Goal: Task Accomplishment & Management: Manage account settings

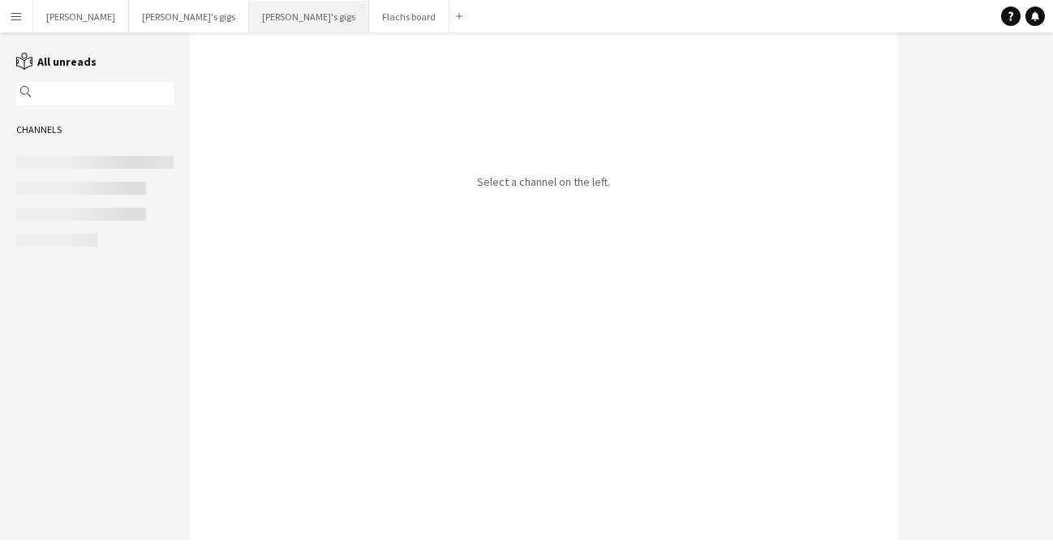
click at [249, 7] on button "[PERSON_NAME]'s gigs Close" at bounding box center [309, 17] width 120 height 32
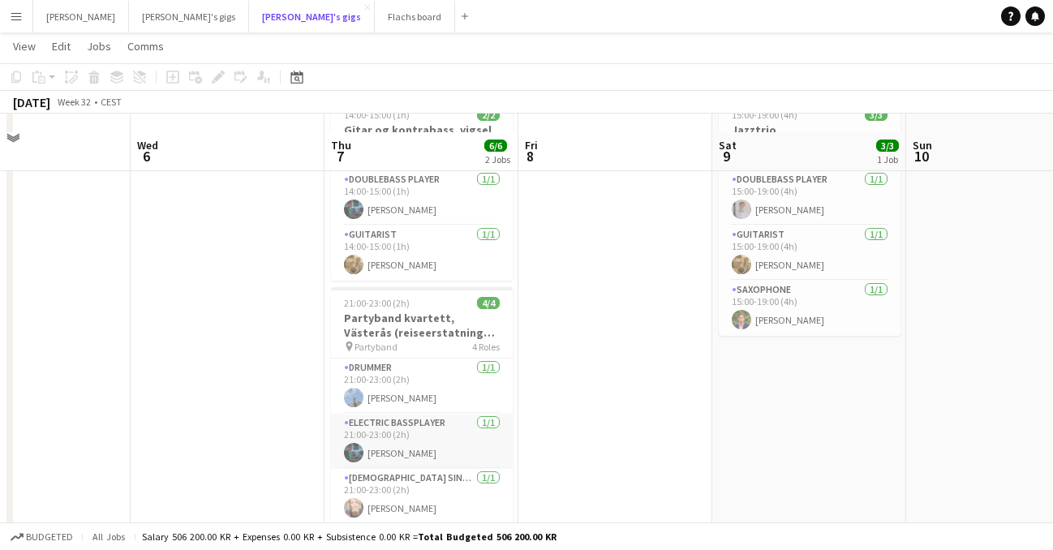
scroll to position [127, 0]
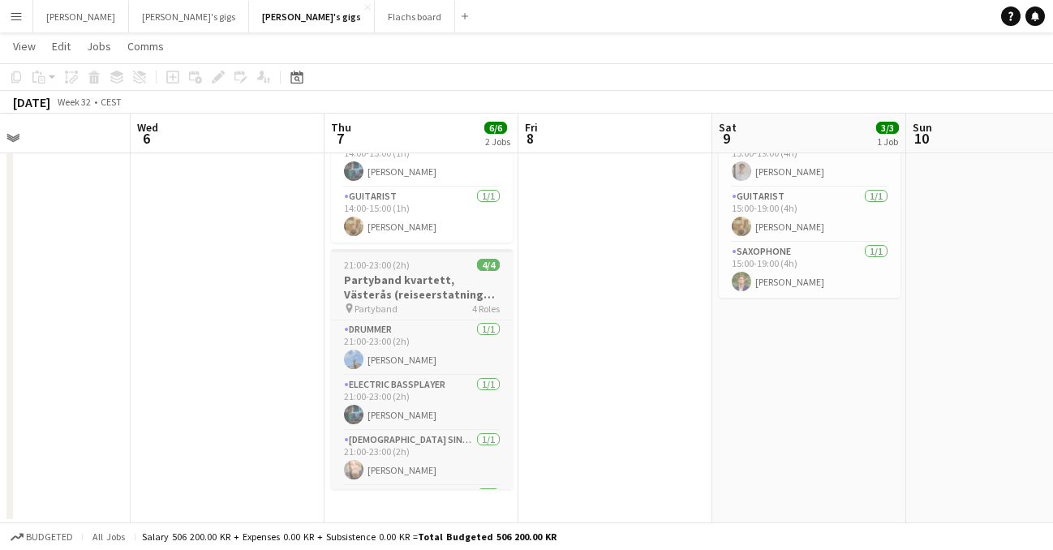
click at [398, 287] on h3 "Partyband kvartett, Västerås (reiseerstatning tilkommer)" at bounding box center [422, 287] width 182 height 29
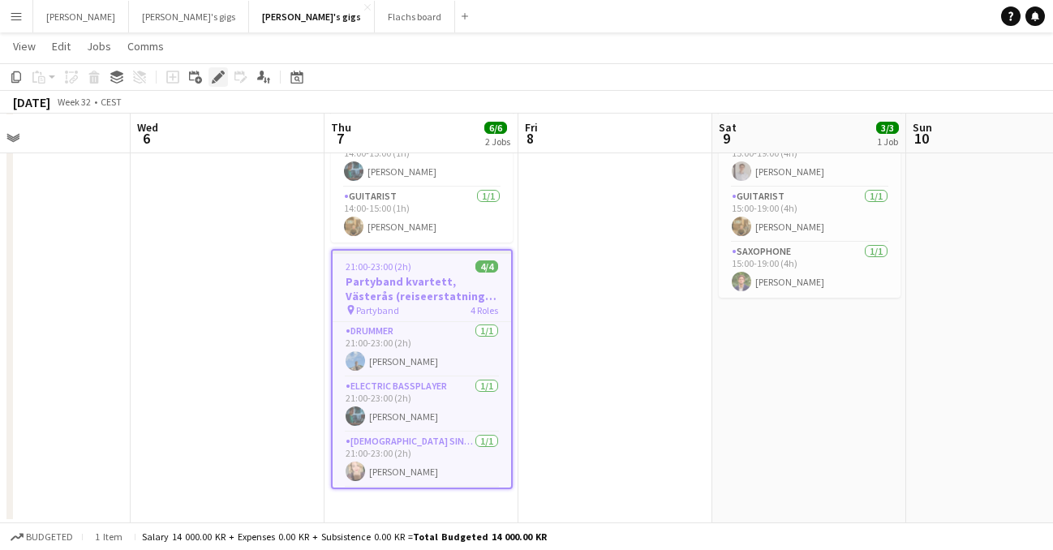
click at [220, 76] on icon at bounding box center [217, 77] width 9 height 9
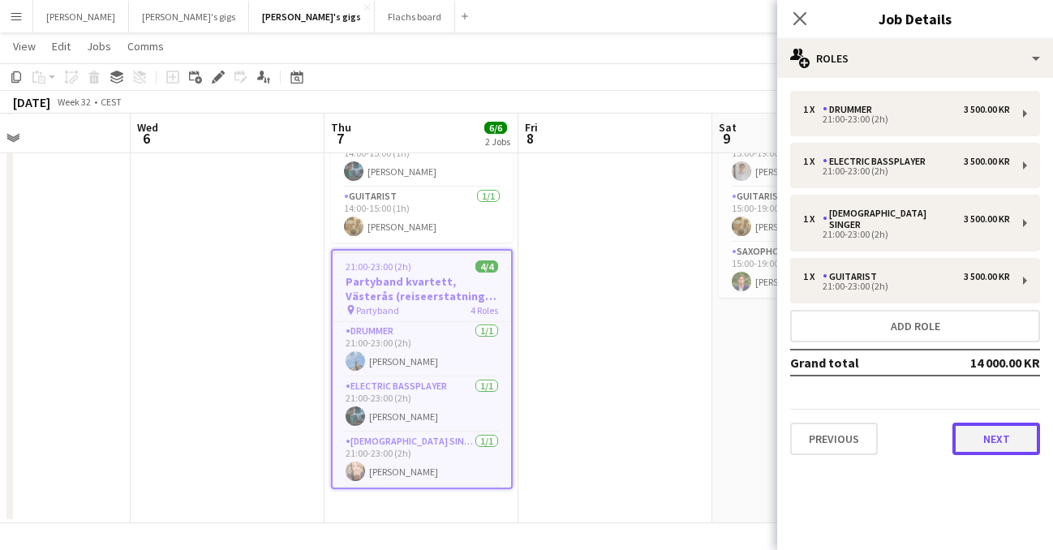
click at [993, 423] on button "Next" at bounding box center [997, 439] width 88 height 32
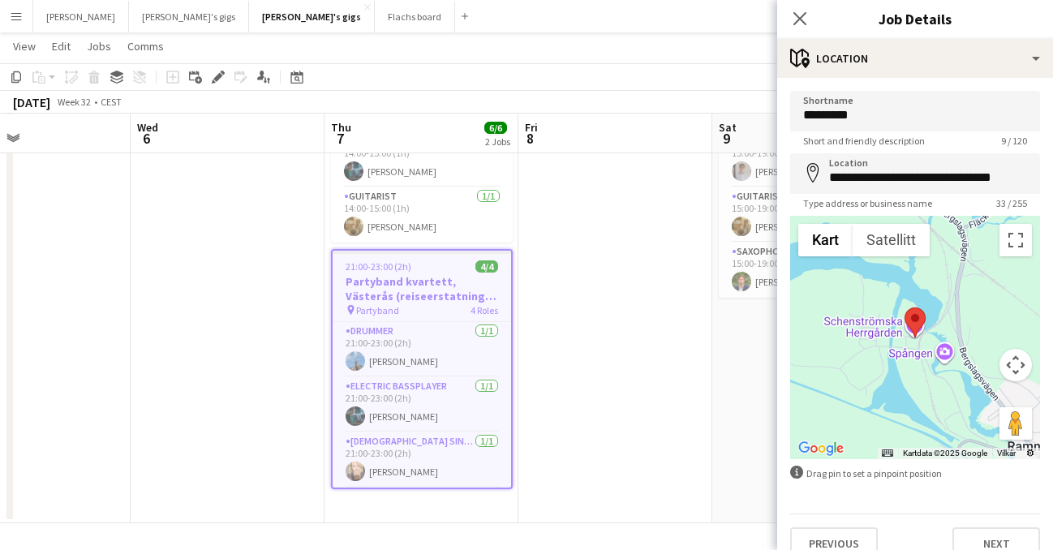
scroll to position [23, 0]
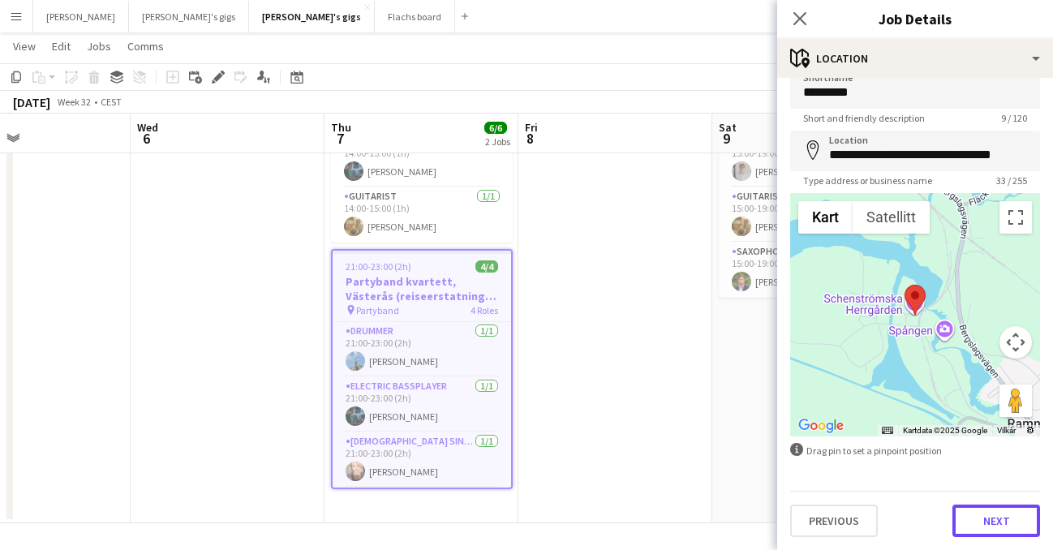
click at [1014, 523] on button "Next" at bounding box center [997, 521] width 88 height 32
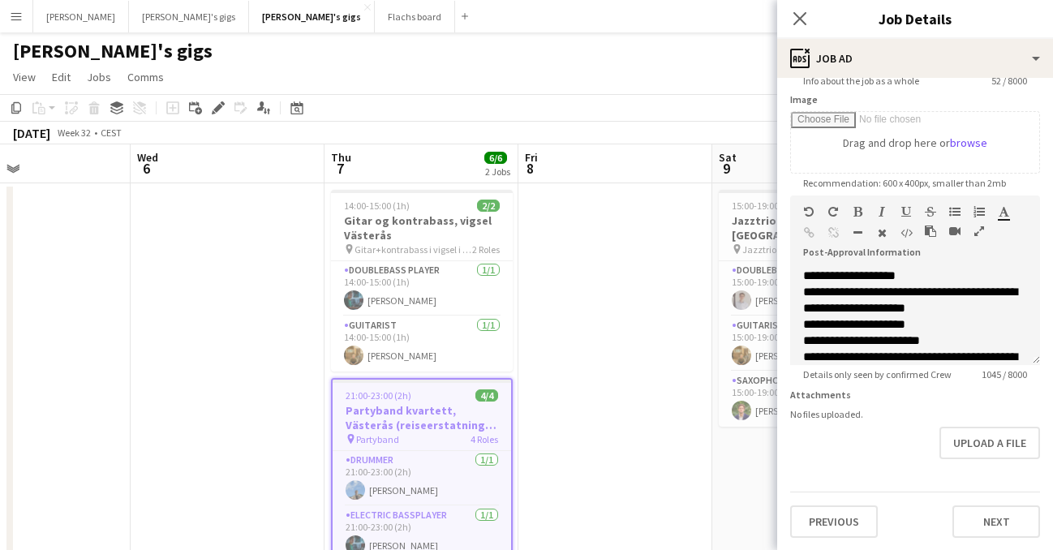
scroll to position [29, 0]
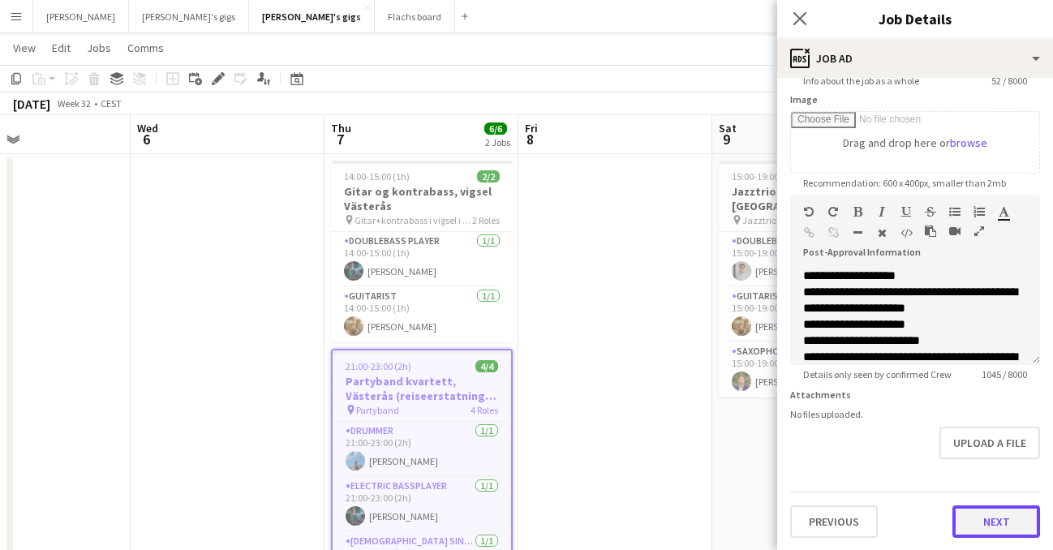
click at [966, 527] on button "Next" at bounding box center [997, 522] width 88 height 32
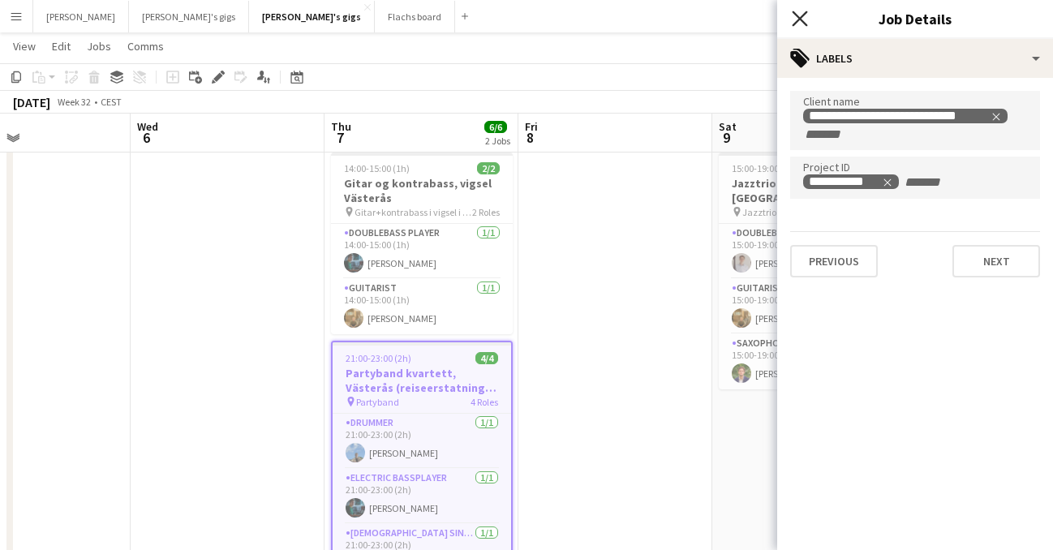
scroll to position [36, 0]
click at [797, 22] on icon at bounding box center [799, 18] width 15 height 15
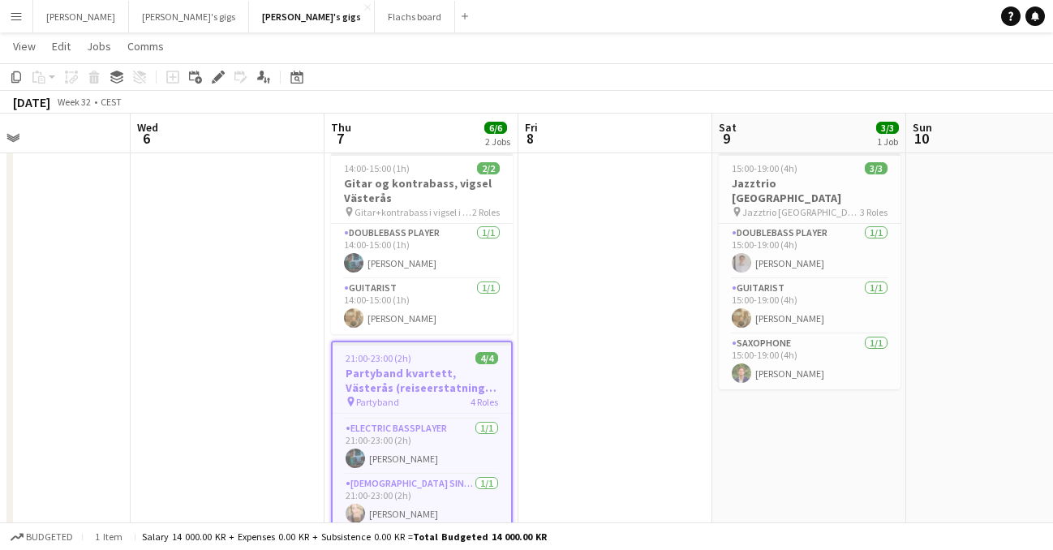
scroll to position [127, 0]
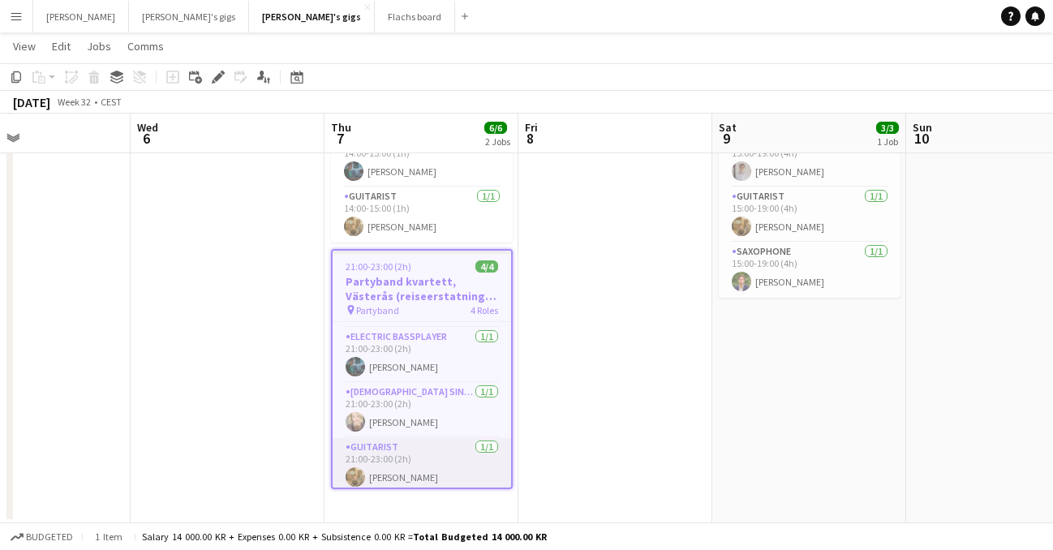
click at [456, 458] on app-card-role "Guitarist [DATE] 21:00-23:00 (2h) [PERSON_NAME]" at bounding box center [422, 465] width 179 height 55
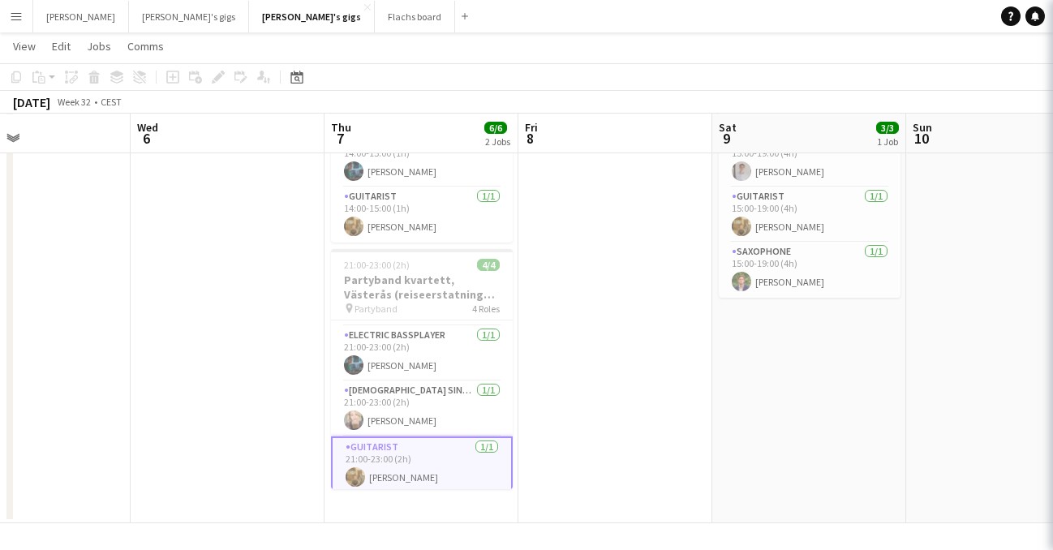
scroll to position [0, 452]
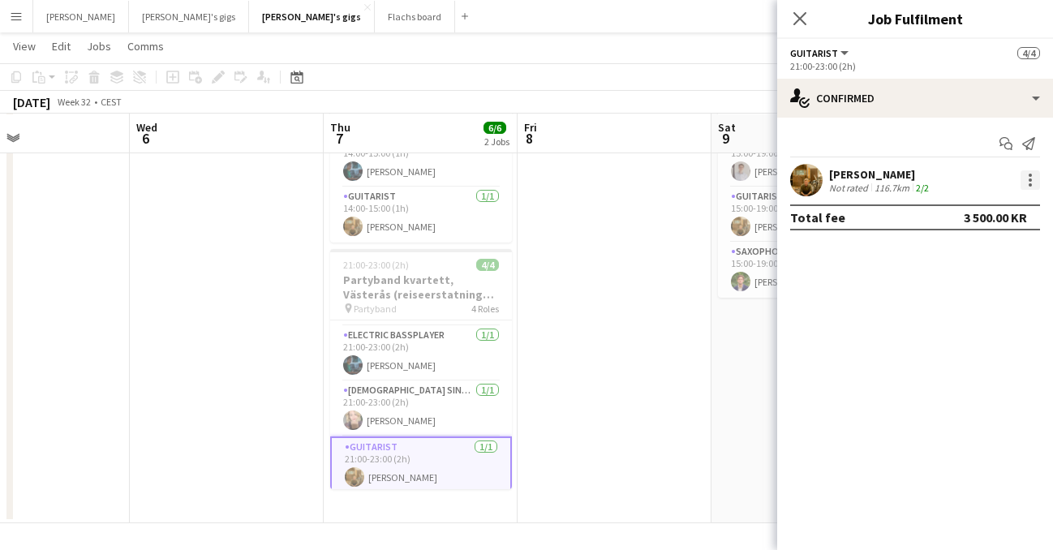
click at [1032, 185] on div at bounding box center [1030, 179] width 19 height 19
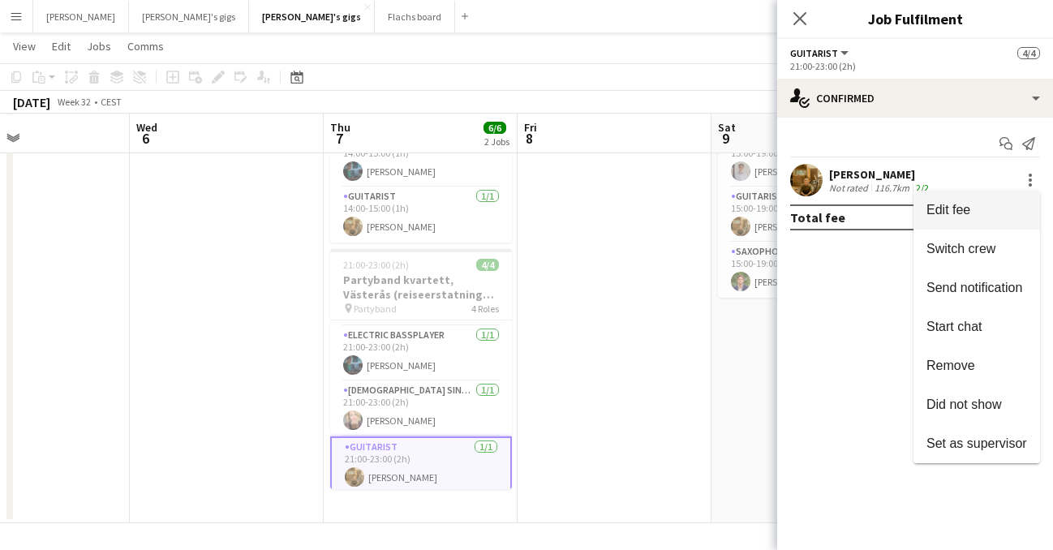
click at [960, 222] on button "Edit fee" at bounding box center [977, 210] width 127 height 39
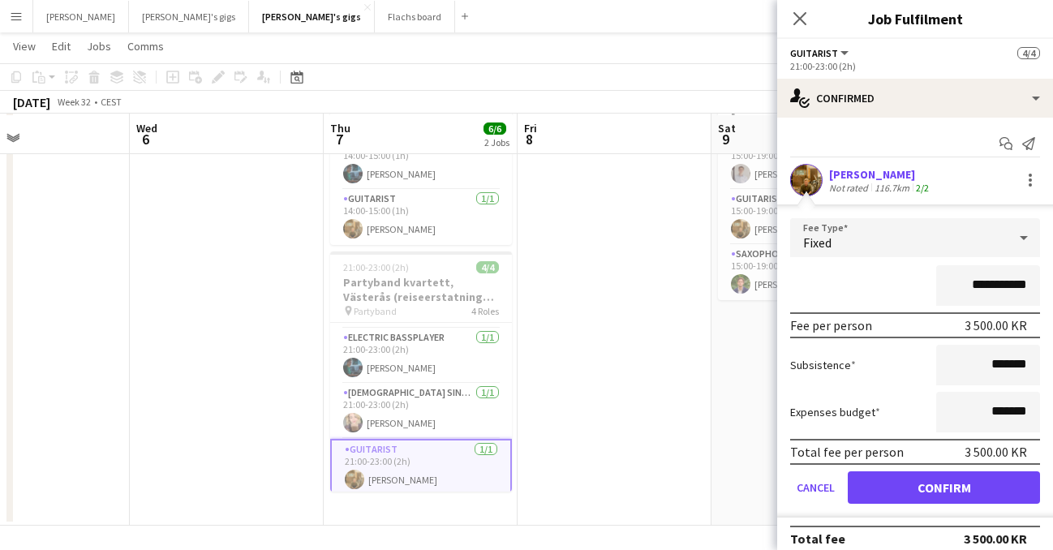
scroll to position [127, 0]
click at [987, 290] on input "**********" at bounding box center [988, 285] width 104 height 41
type input "********"
click at [798, 18] on icon at bounding box center [799, 18] width 15 height 15
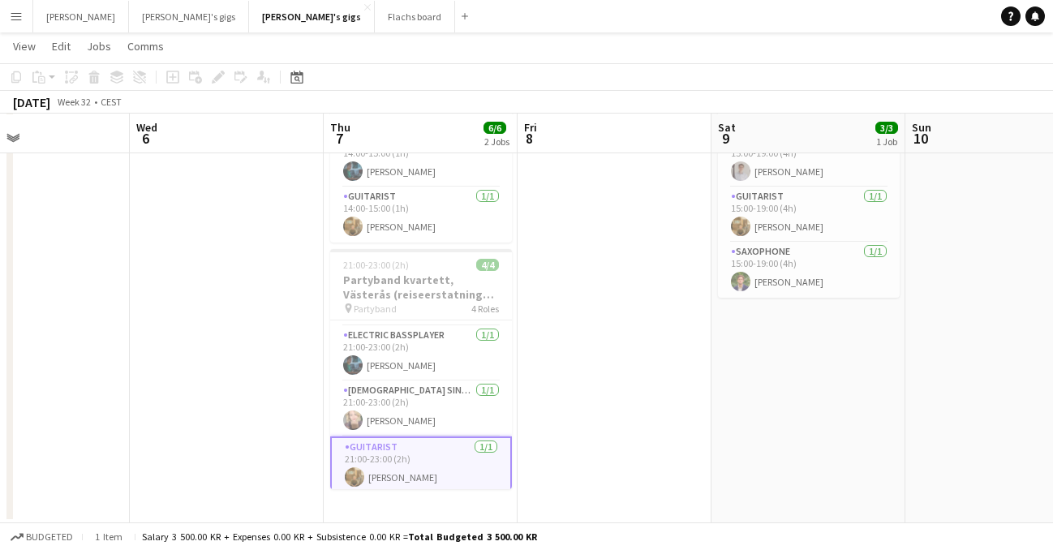
click at [405, 460] on app-card-role "Guitarist [DATE] 21:00-23:00 (2h) [PERSON_NAME]" at bounding box center [421, 466] width 182 height 58
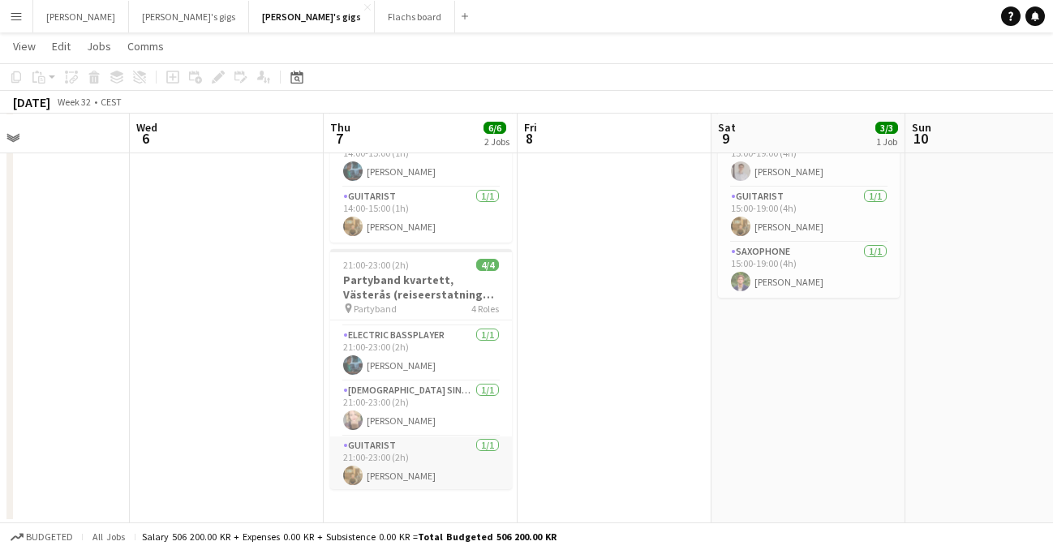
click at [405, 460] on app-card-role "Guitarist [DATE] 21:00-23:00 (2h) [PERSON_NAME]" at bounding box center [421, 464] width 182 height 55
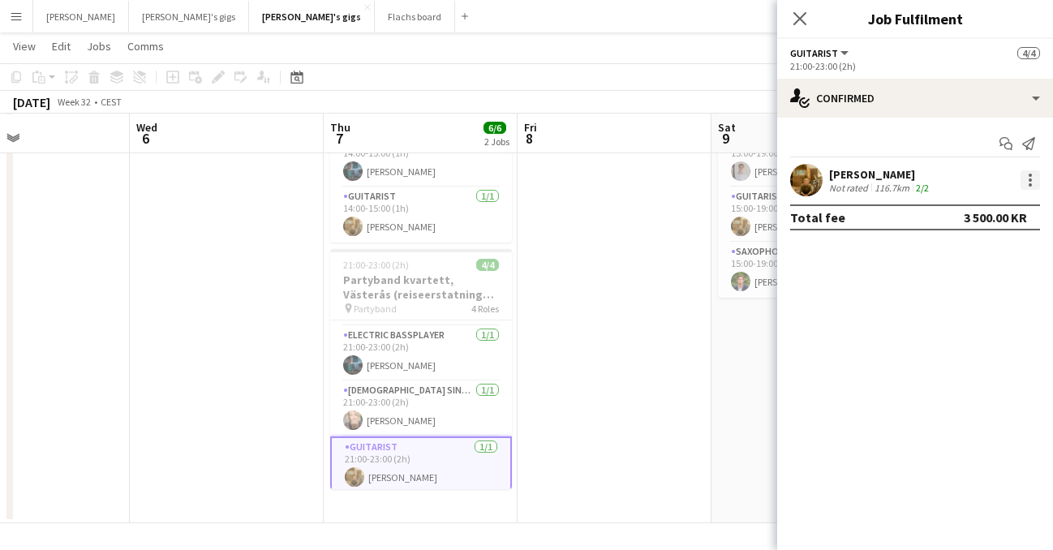
click at [1022, 181] on div at bounding box center [1030, 179] width 19 height 19
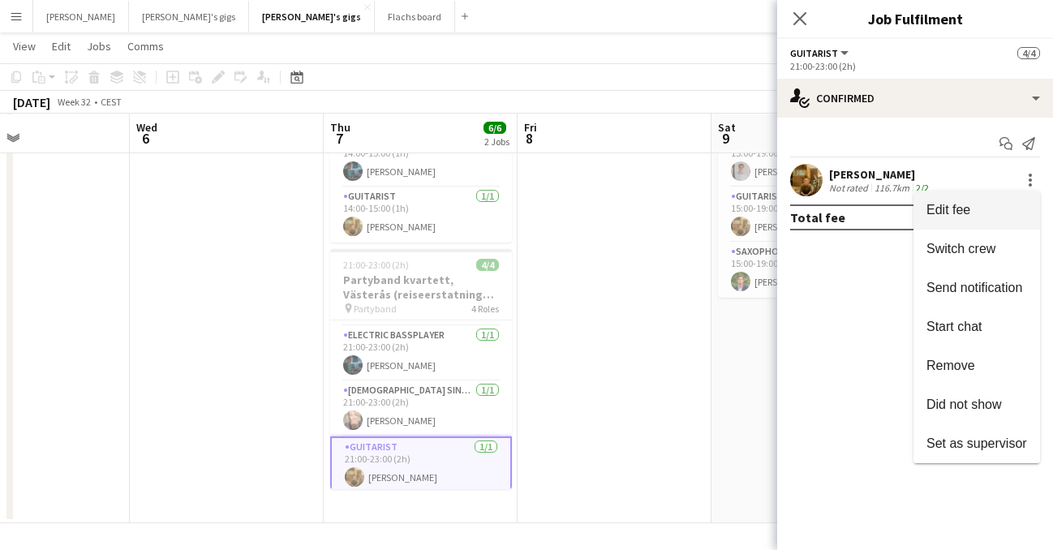
click at [944, 217] on button "Edit fee" at bounding box center [977, 210] width 127 height 39
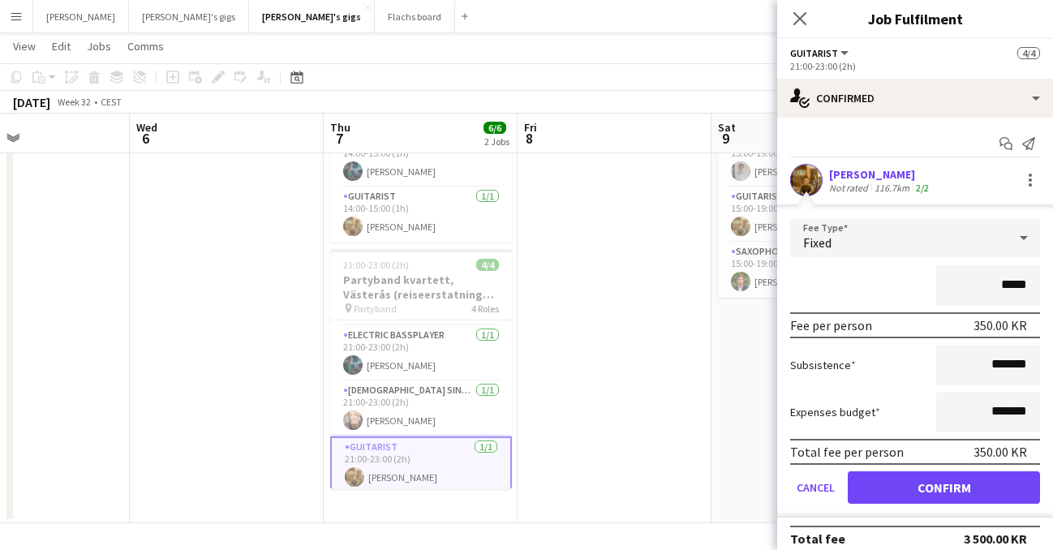
type input "****"
type input "********"
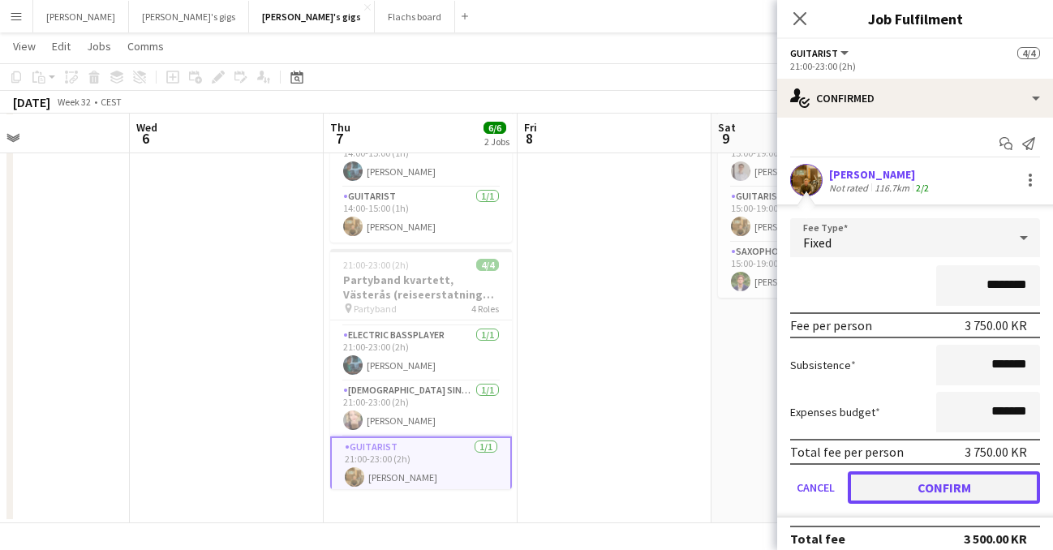
click at [966, 485] on button "Confirm" at bounding box center [944, 487] width 192 height 32
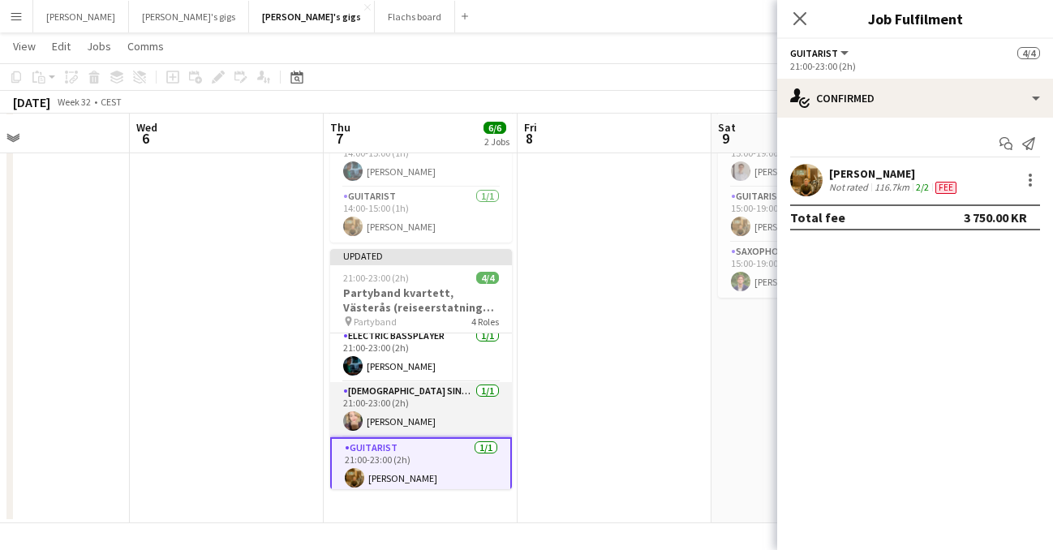
scroll to position [68, 0]
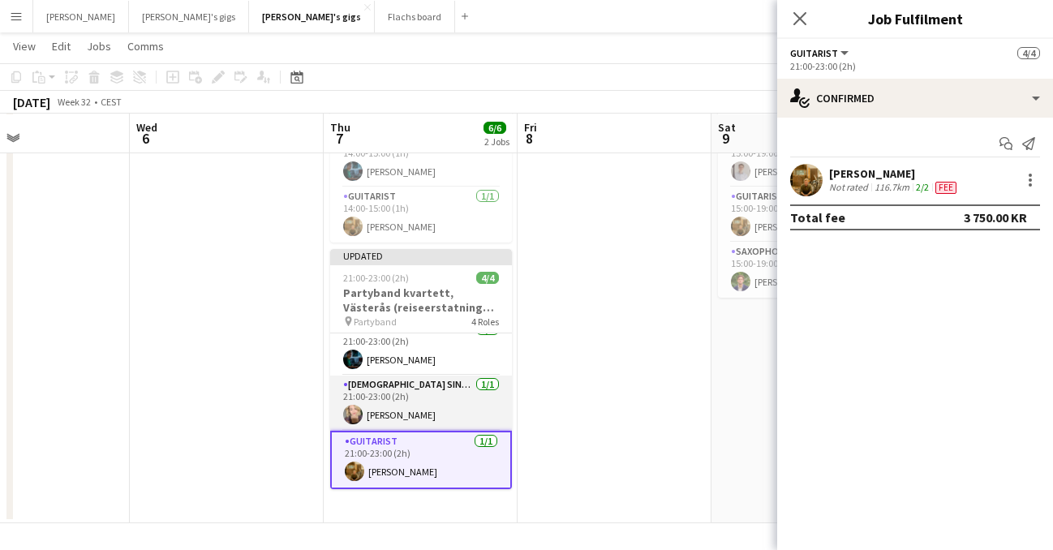
click at [441, 411] on app-card-role "[DEMOGRAPHIC_DATA] Singer [DATE] 21:00-23:00 (2h) [PERSON_NAME]" at bounding box center [421, 403] width 182 height 55
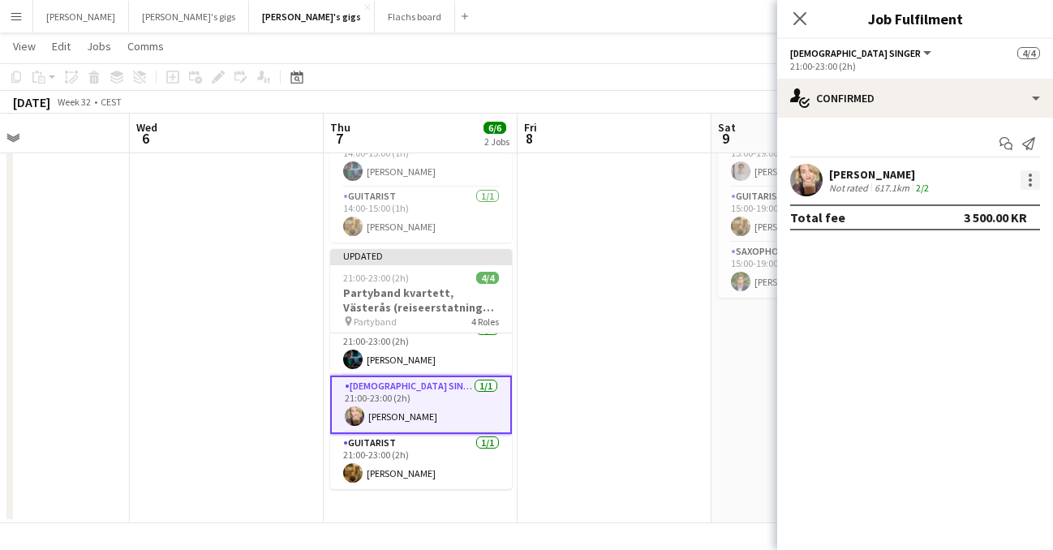
click at [1028, 176] on div at bounding box center [1030, 179] width 19 height 19
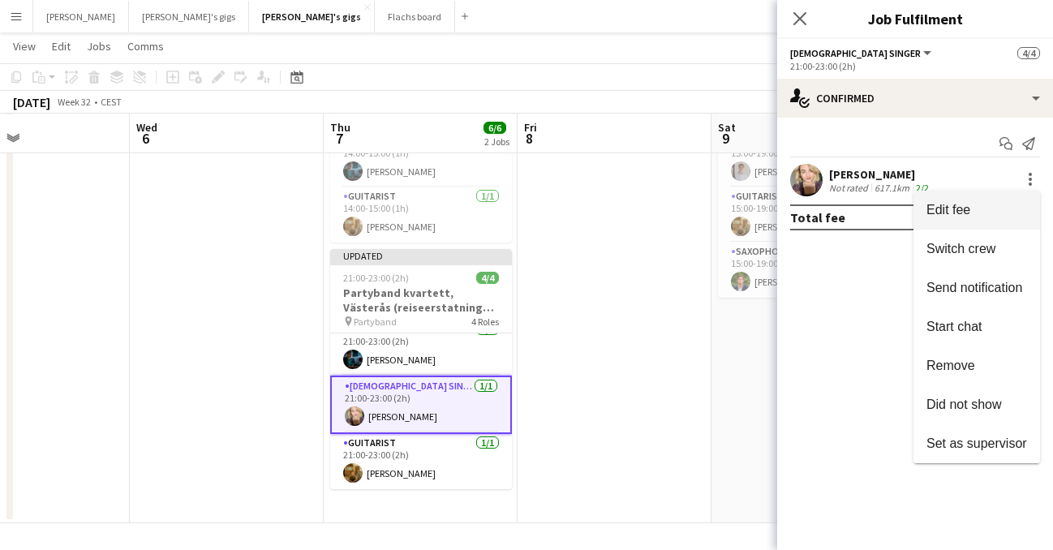
click at [975, 207] on span "Edit fee" at bounding box center [977, 210] width 101 height 15
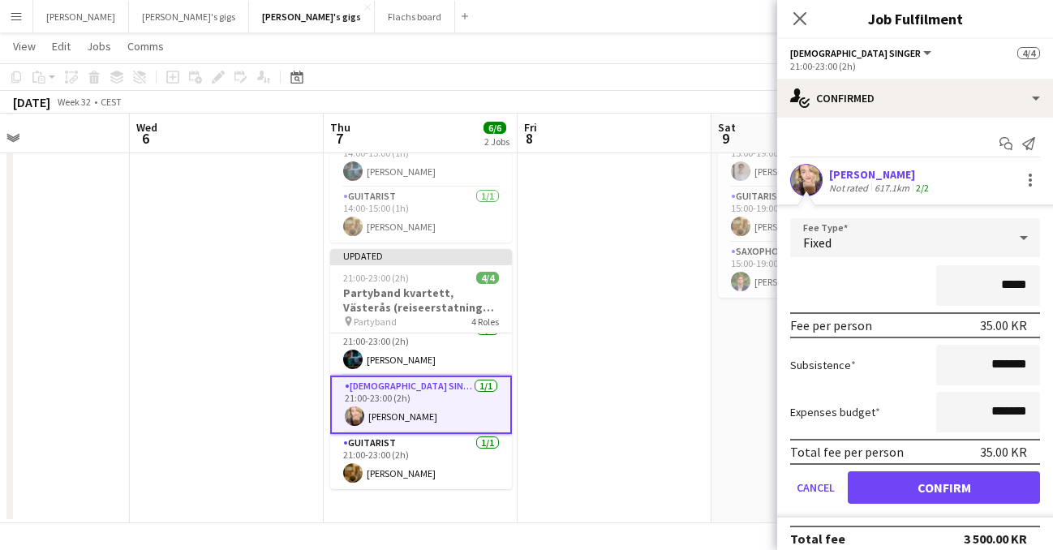
type input "****"
type input "********"
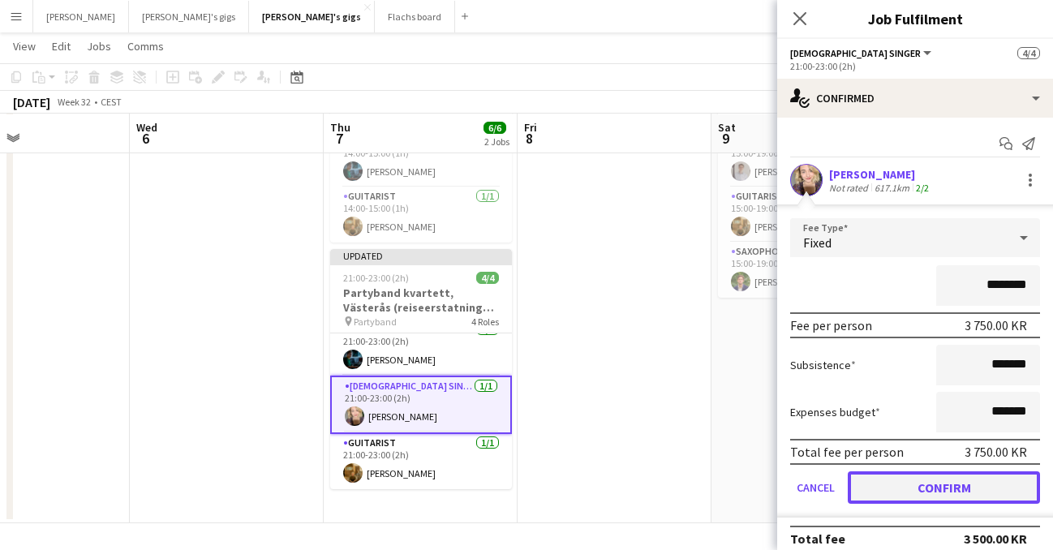
click at [979, 490] on button "Confirm" at bounding box center [944, 487] width 192 height 32
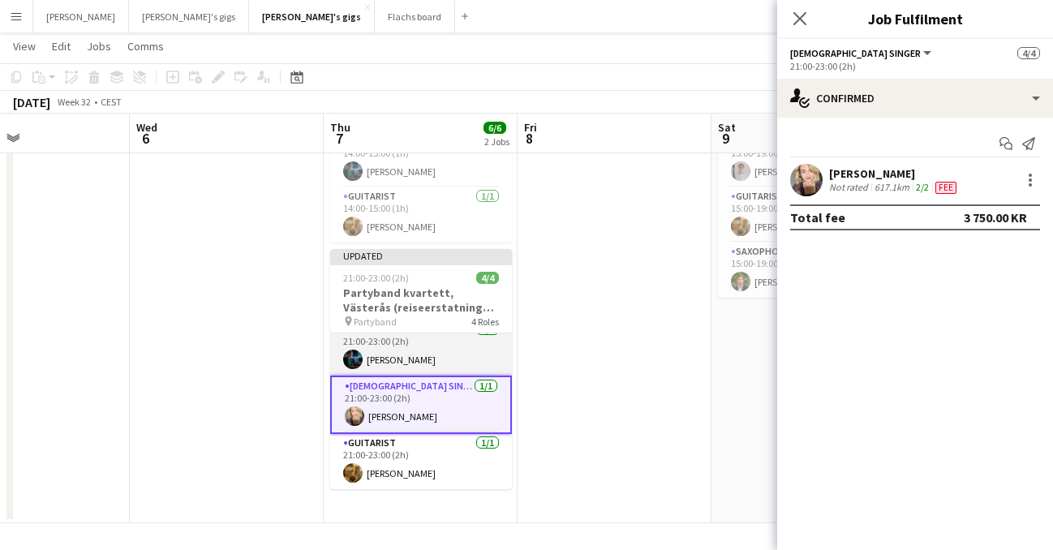
click at [460, 356] on app-card-role "Electric Bassplayer [DATE] 21:00-23:00 (2h) [PERSON_NAME]" at bounding box center [421, 348] width 182 height 55
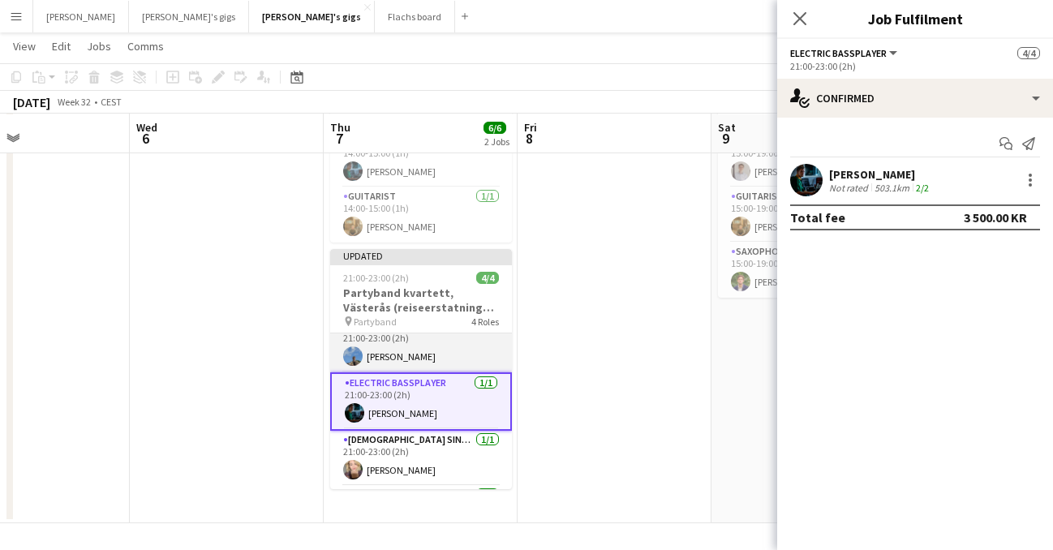
scroll to position [0, 0]
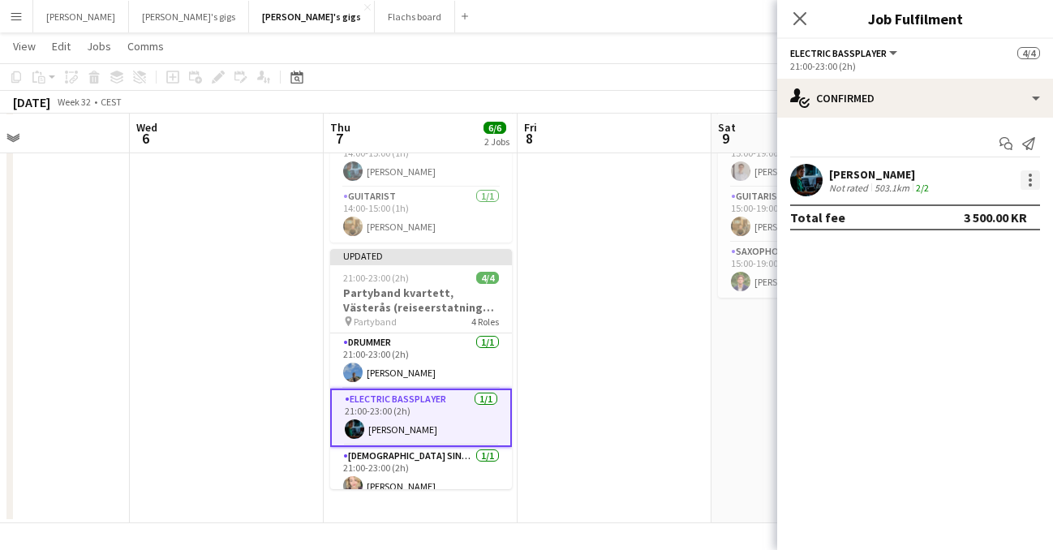
click at [1029, 185] on div at bounding box center [1030, 184] width 3 height 3
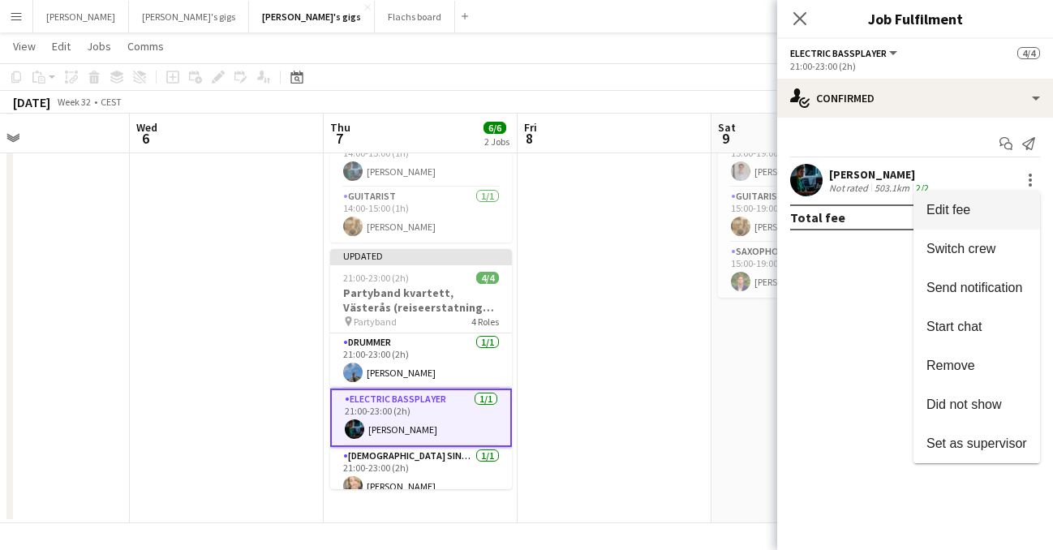
click at [992, 222] on button "Edit fee" at bounding box center [977, 210] width 127 height 39
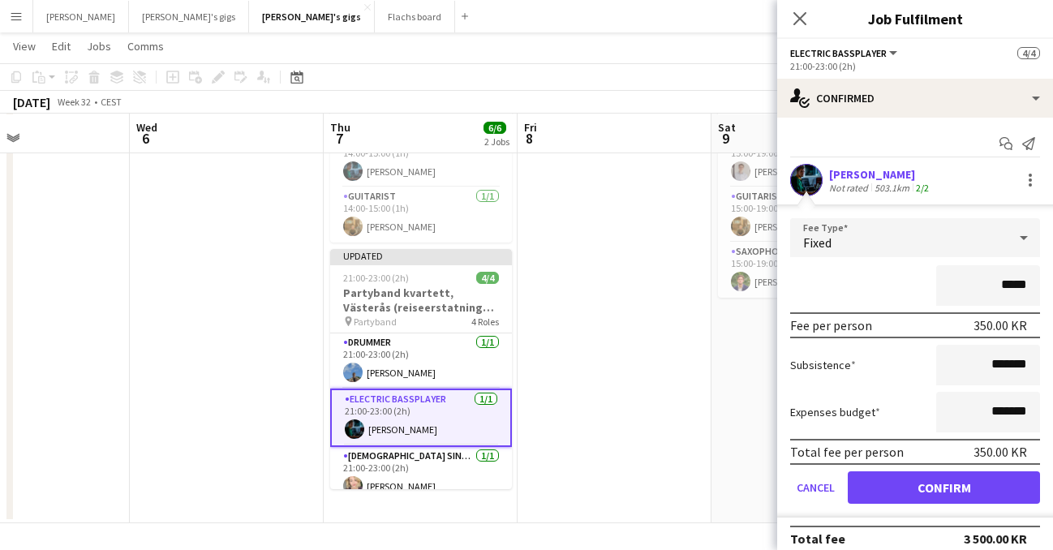
type input "****"
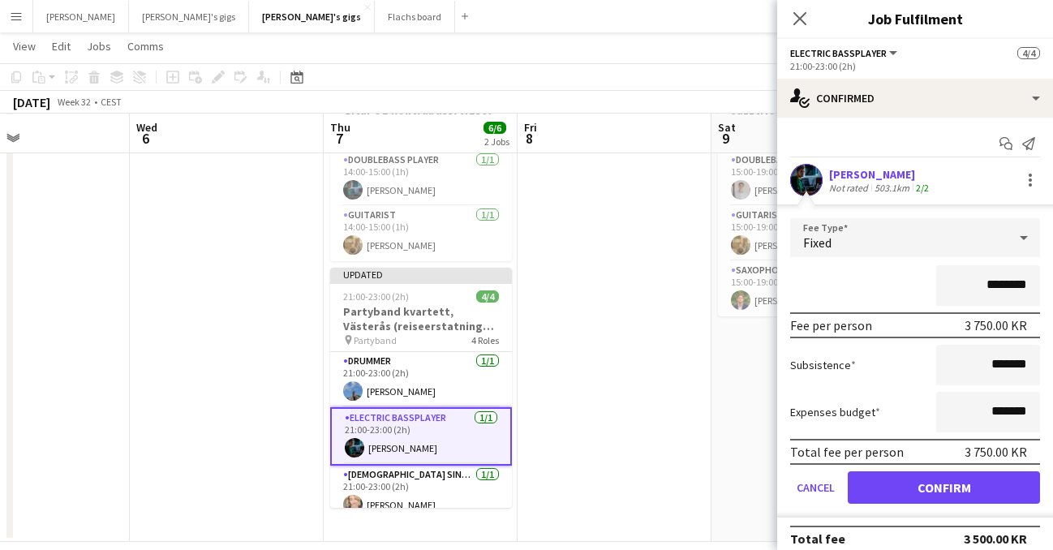
type input "********"
click at [910, 492] on button "Confirm" at bounding box center [944, 487] width 192 height 32
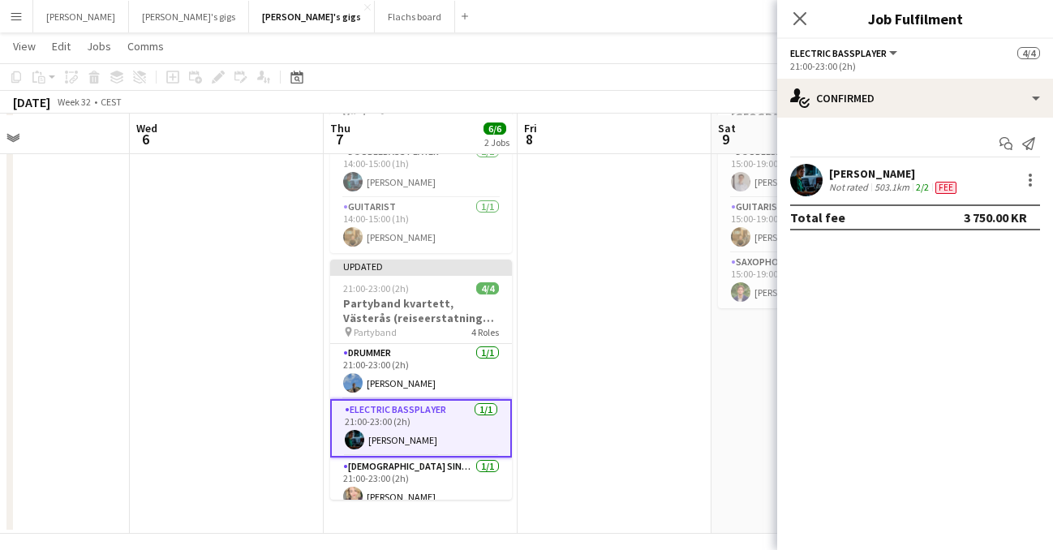
scroll to position [118, 0]
click at [444, 368] on app-card-role "Drummer [DATE] 21:00-23:00 (2h) [PERSON_NAME]" at bounding box center [421, 370] width 182 height 55
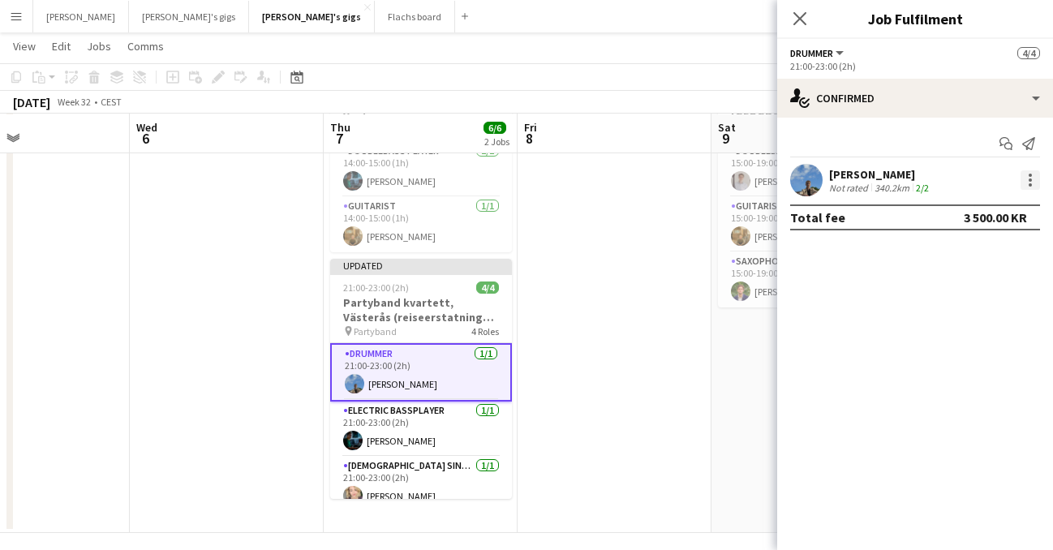
click at [1026, 181] on div at bounding box center [1030, 179] width 19 height 19
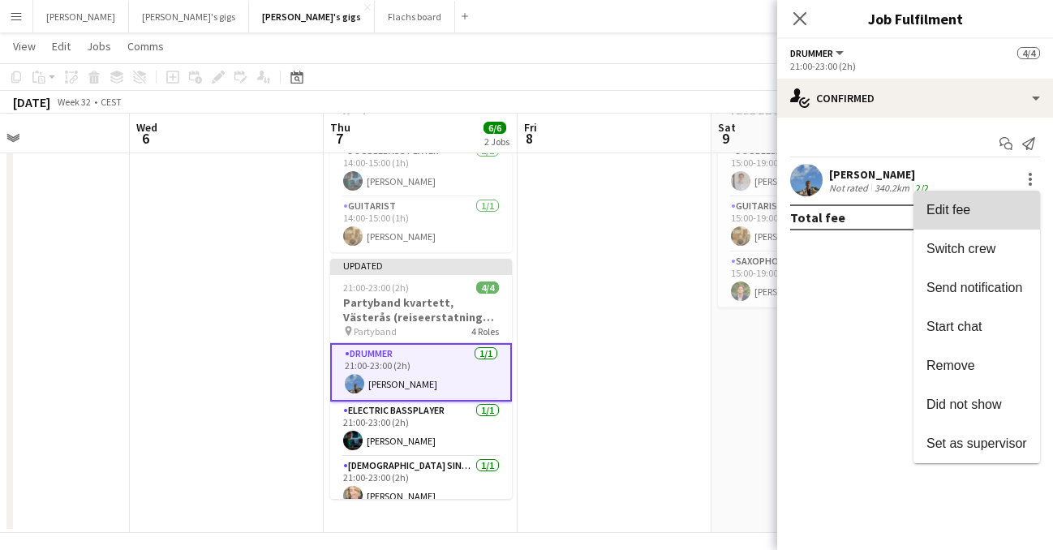
click at [979, 221] on button "Edit fee" at bounding box center [977, 210] width 127 height 39
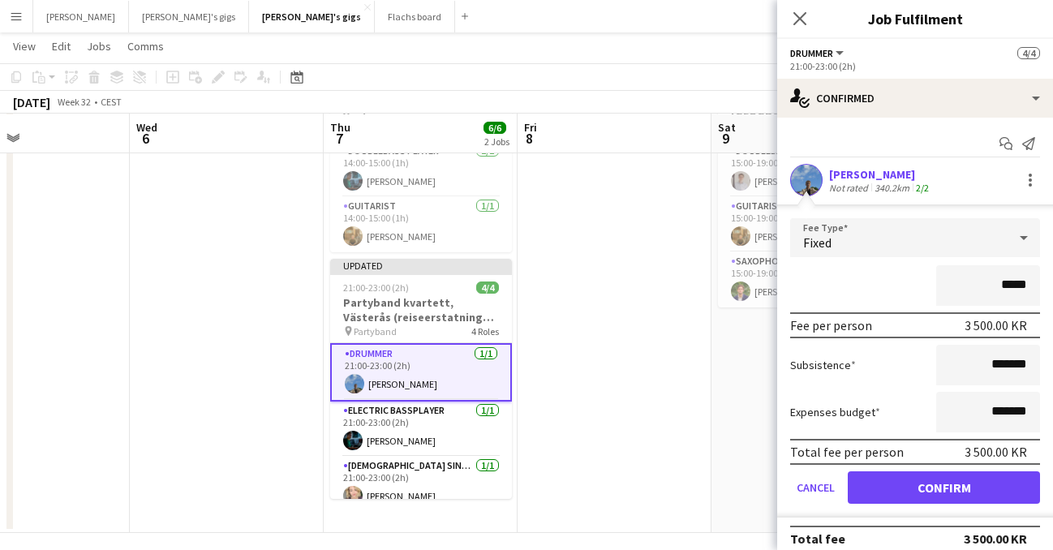
type input "****"
type input "********"
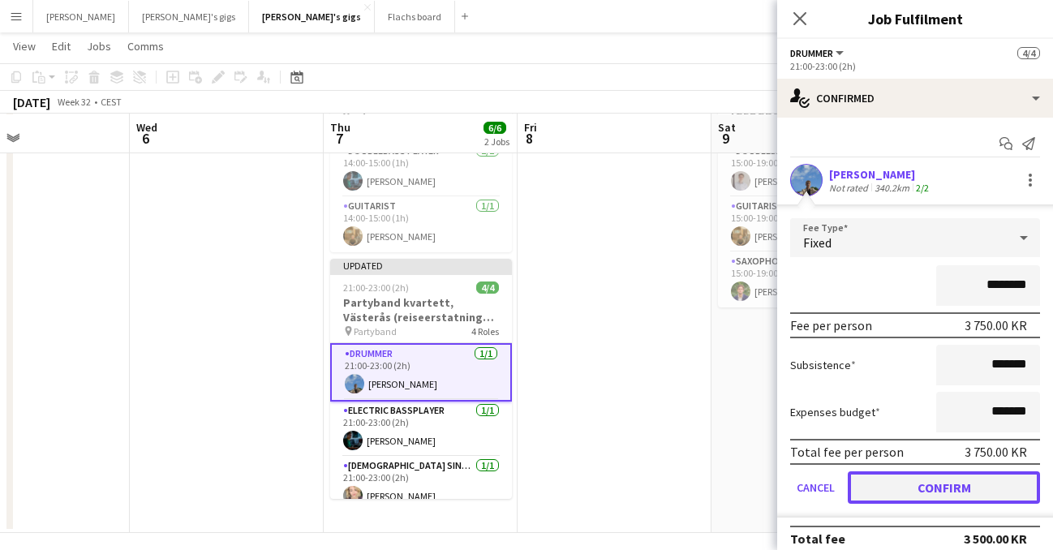
click at [987, 480] on button "Confirm" at bounding box center [944, 487] width 192 height 32
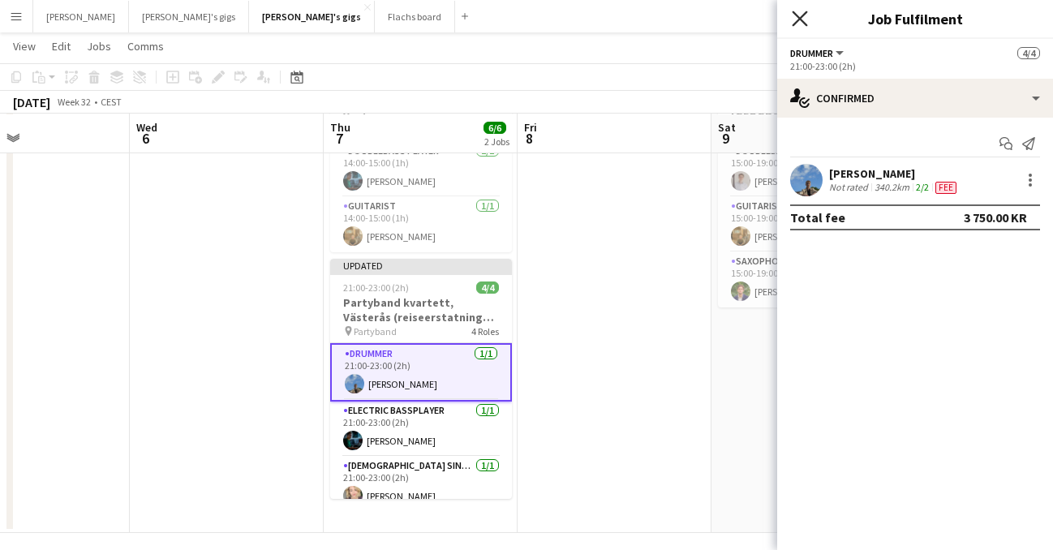
click at [801, 19] on icon at bounding box center [799, 18] width 15 height 15
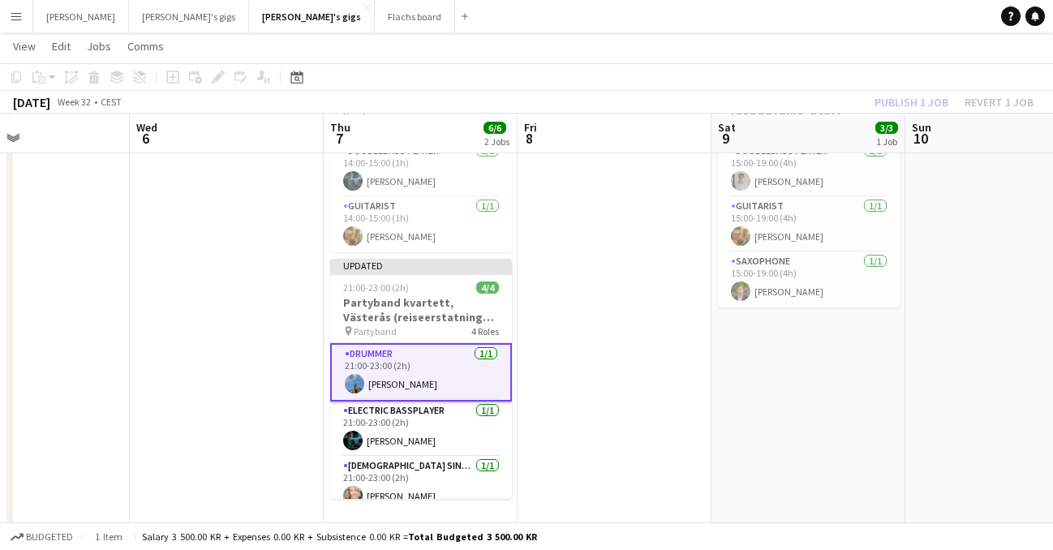
click at [881, 96] on div "Publish 1 job Revert 1 job" at bounding box center [954, 102] width 198 height 21
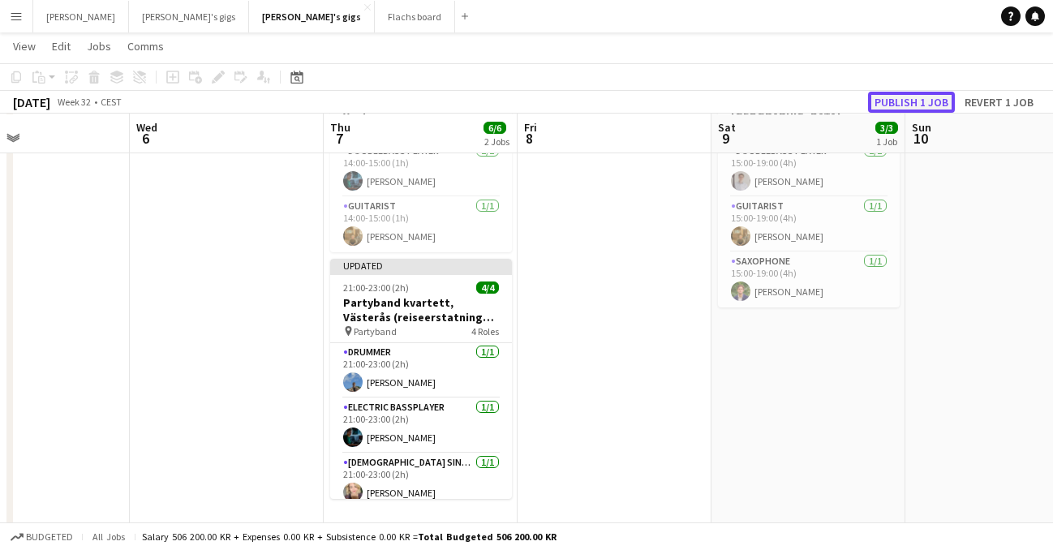
click at [910, 96] on button "Publish 1 job" at bounding box center [911, 102] width 87 height 21
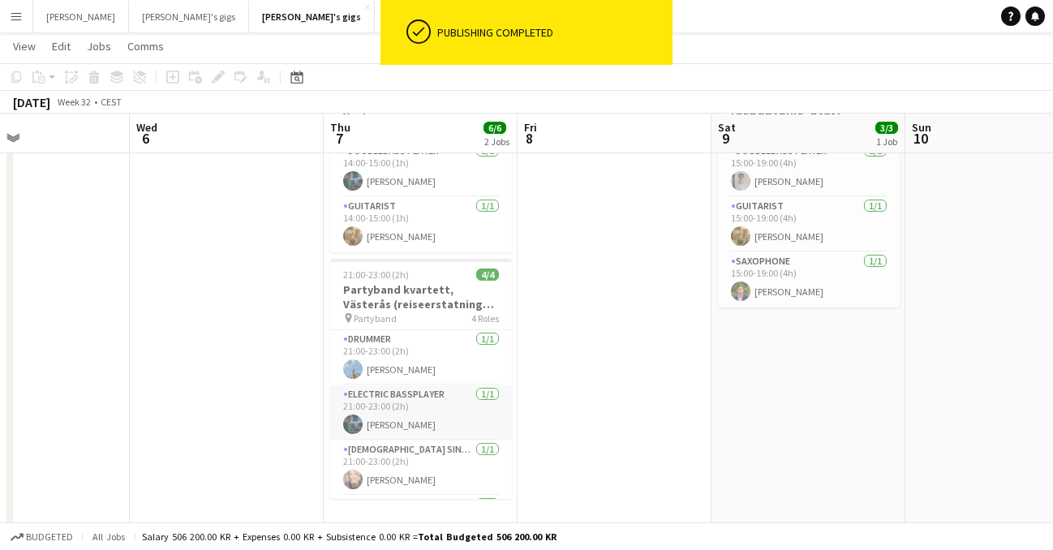
scroll to position [52, 0]
click at [411, 429] on app-card-role "[DEMOGRAPHIC_DATA] Singer [DATE] 21:00-23:00 (2h) [PERSON_NAME]" at bounding box center [421, 416] width 182 height 55
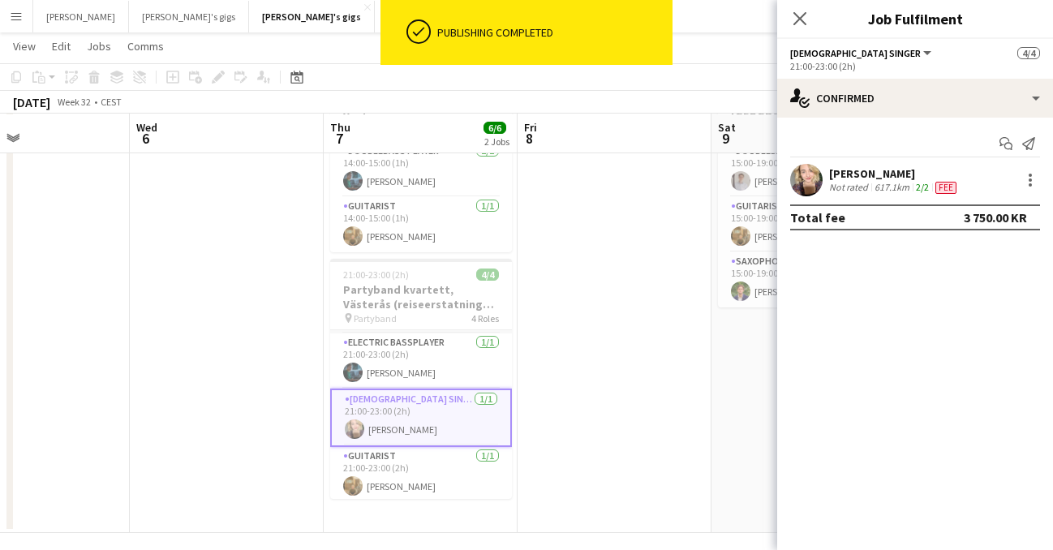
scroll to position [0, 0]
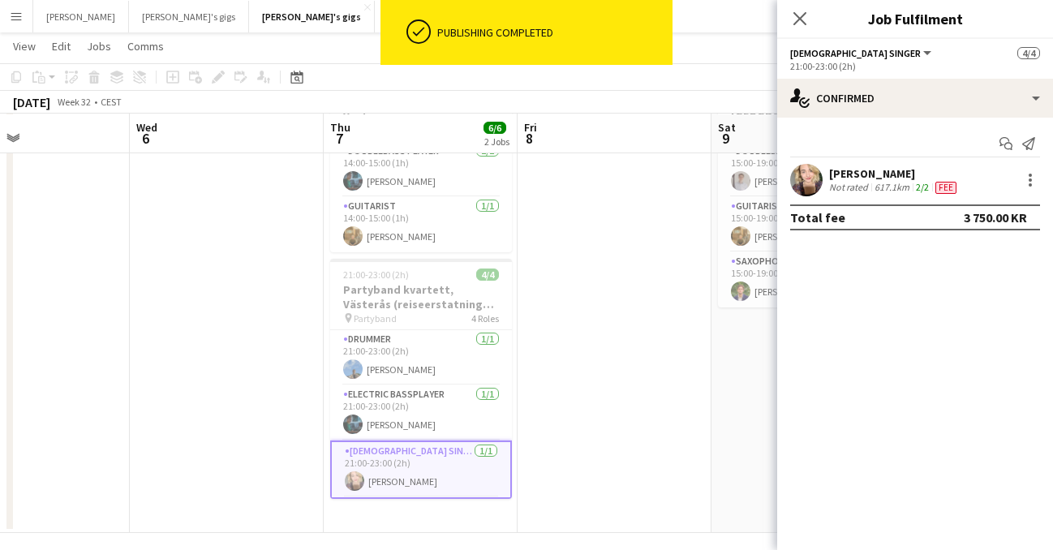
drag, startPoint x: 380, startPoint y: 355, endPoint x: 392, endPoint y: 316, distance: 40.8
click at [380, 355] on app-card-role "Drummer [DATE] 21:00-23:00 (2h) [PERSON_NAME]" at bounding box center [421, 357] width 182 height 55
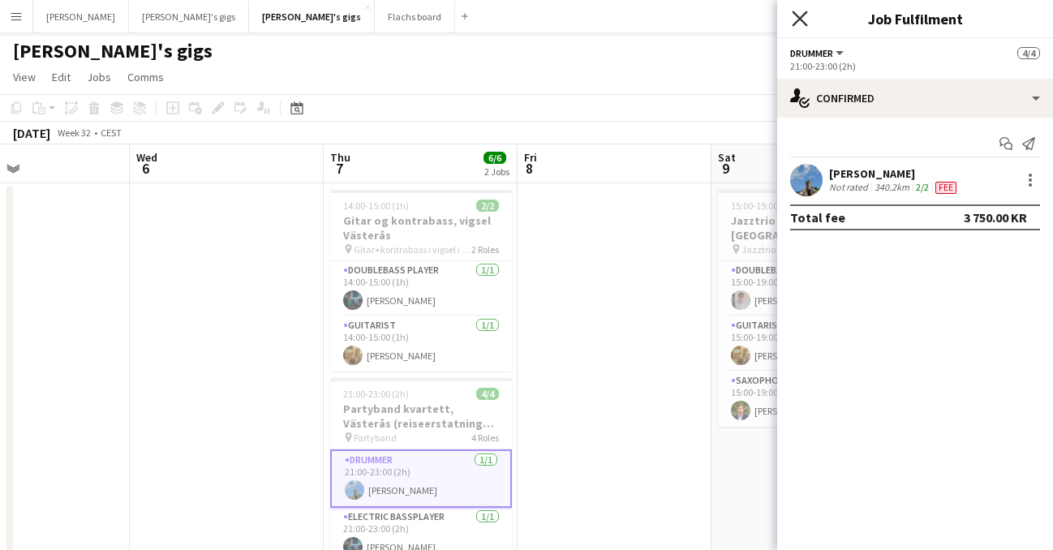
click at [807, 18] on icon "Close pop-in" at bounding box center [799, 18] width 15 height 15
